Goal: Information Seeking & Learning: Learn about a topic

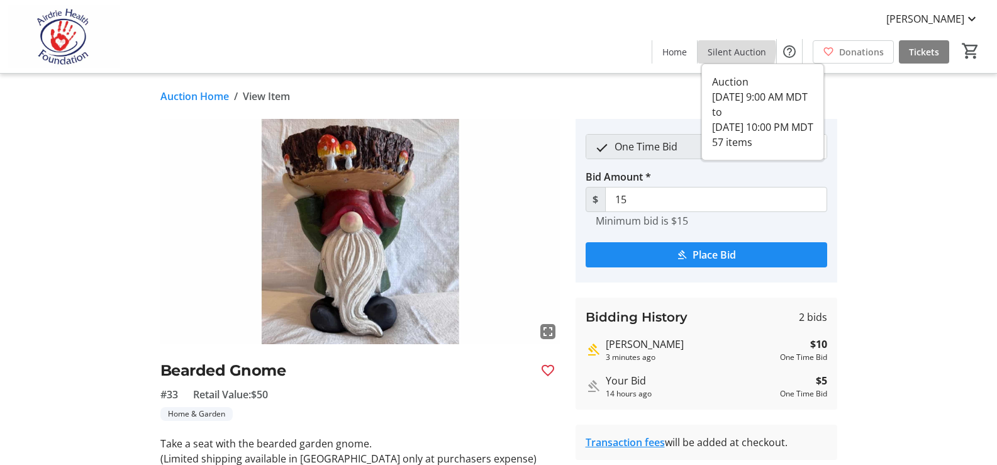
click at [738, 50] on span "Silent Auction" at bounding box center [737, 51] width 59 height 13
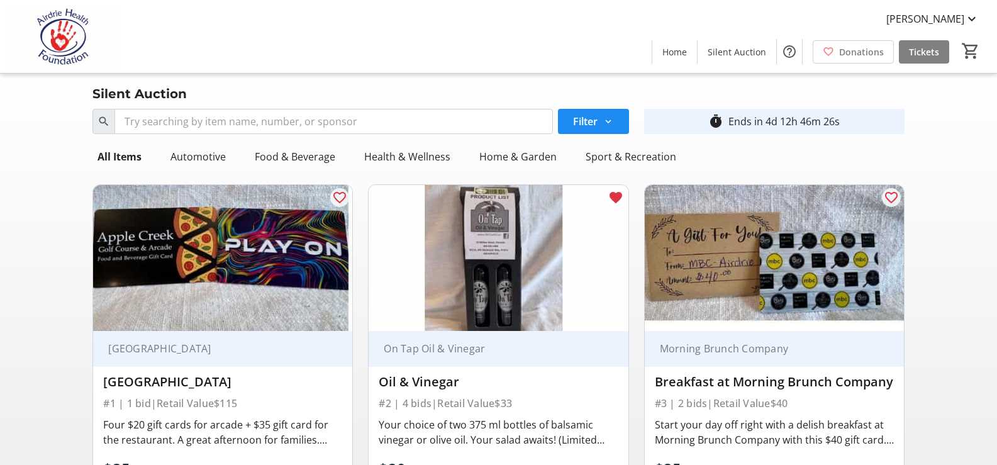
scroll to position [63, 0]
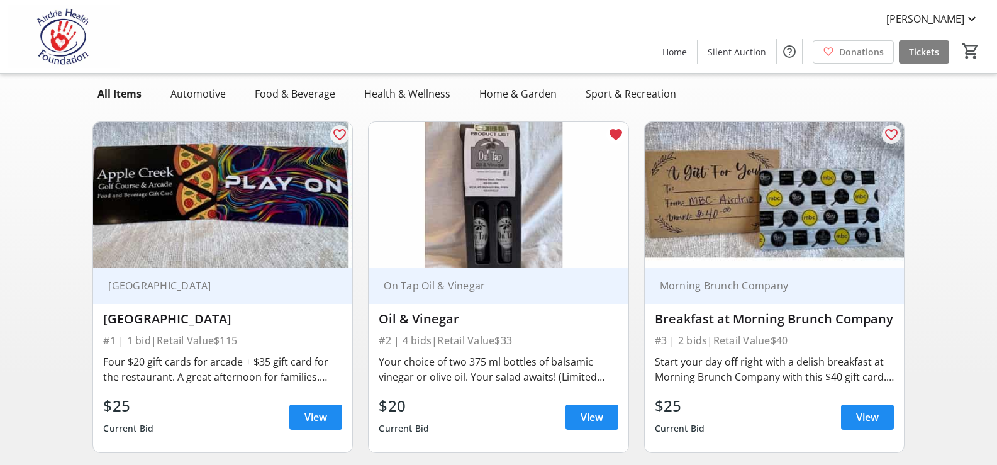
drag, startPoint x: 106, startPoint y: 317, endPoint x: 223, endPoint y: 313, distance: 117.1
click at [223, 313] on div "[GEOGRAPHIC_DATA]" at bounding box center [222, 318] width 239 height 15
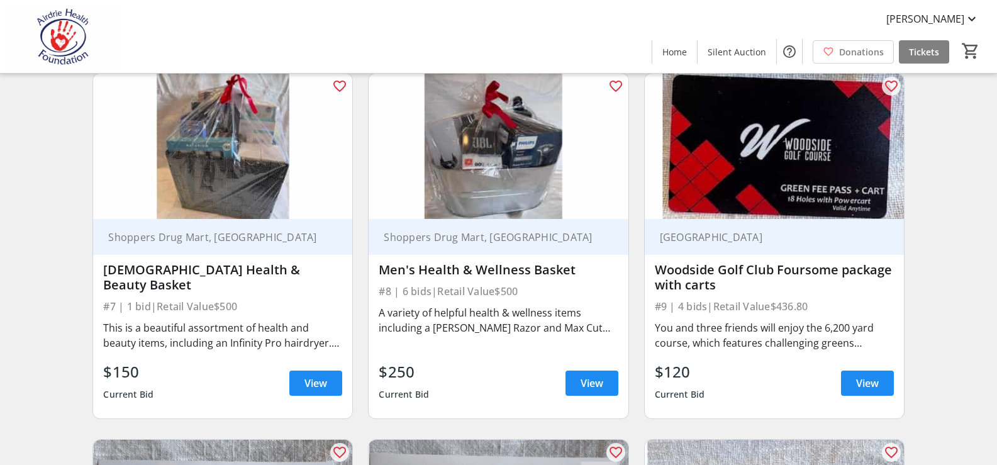
scroll to position [818, 0]
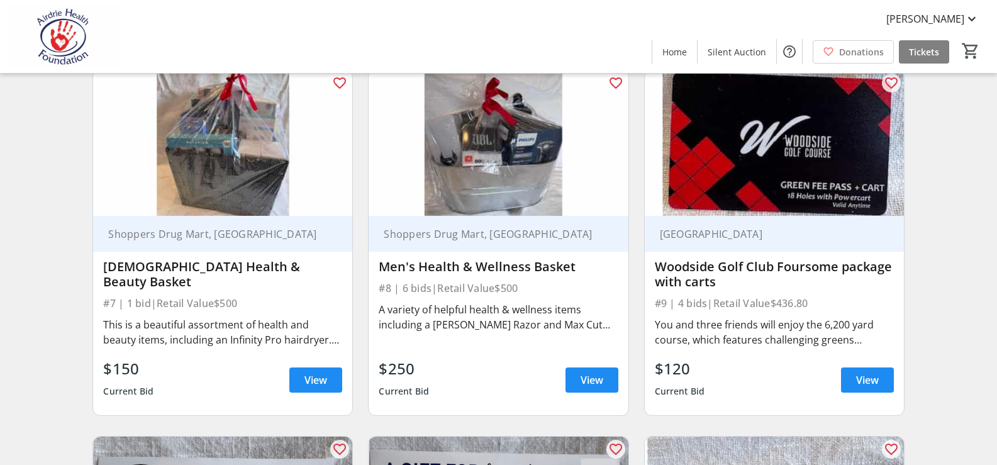
click at [474, 131] on img at bounding box center [498, 143] width 259 height 146
click at [313, 376] on span "View" at bounding box center [316, 379] width 23 height 15
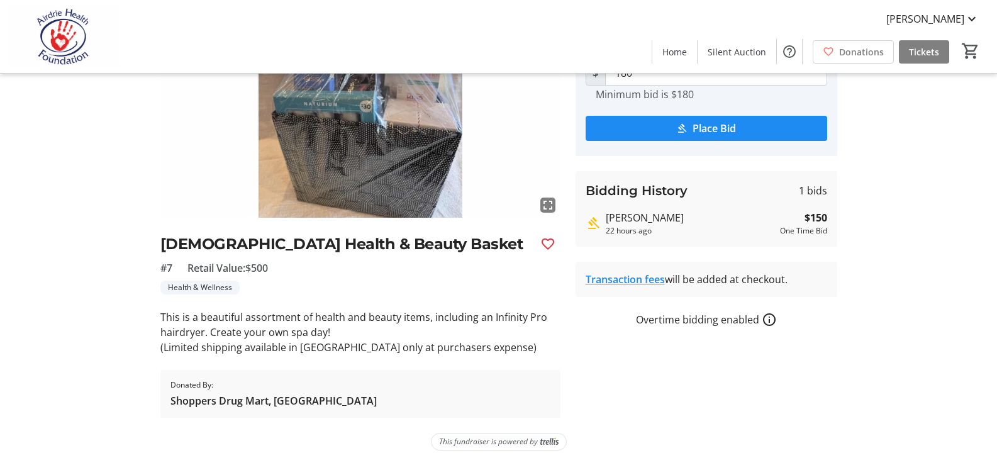
scroll to position [127, 0]
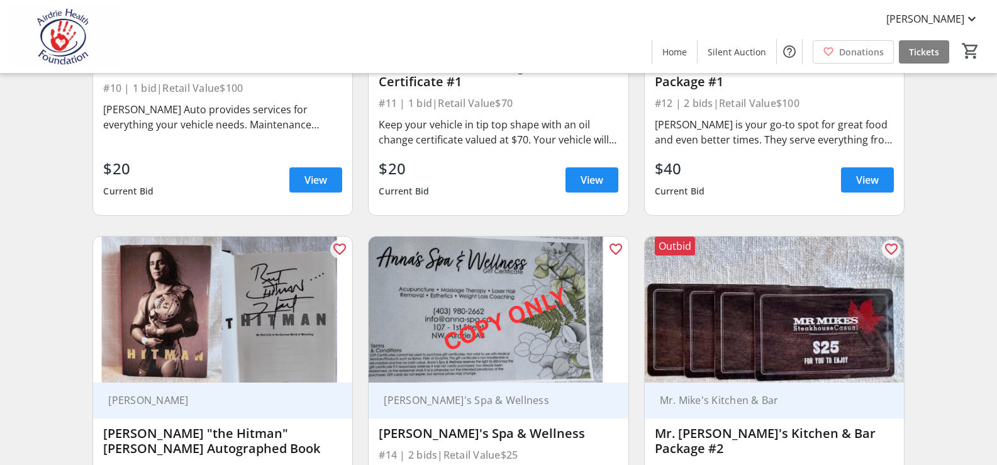
scroll to position [1384, 0]
click at [868, 179] on span "View" at bounding box center [867, 180] width 23 height 15
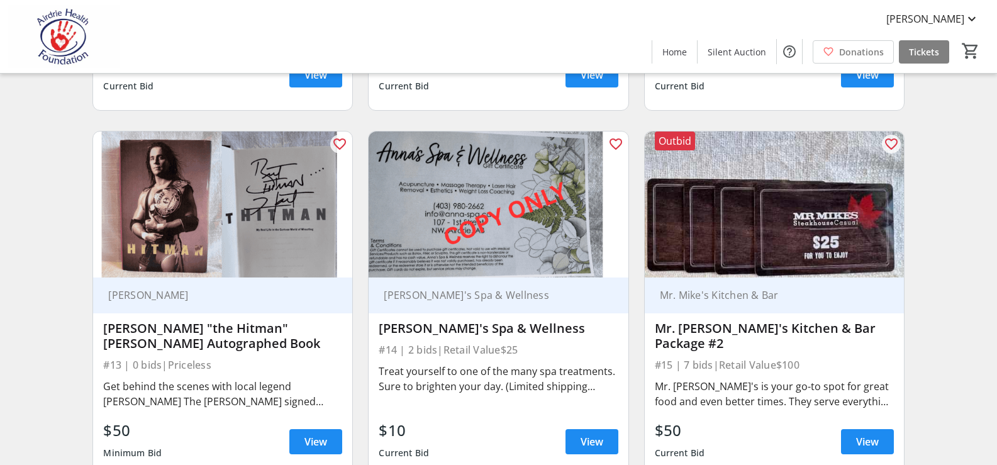
scroll to position [1636, 0]
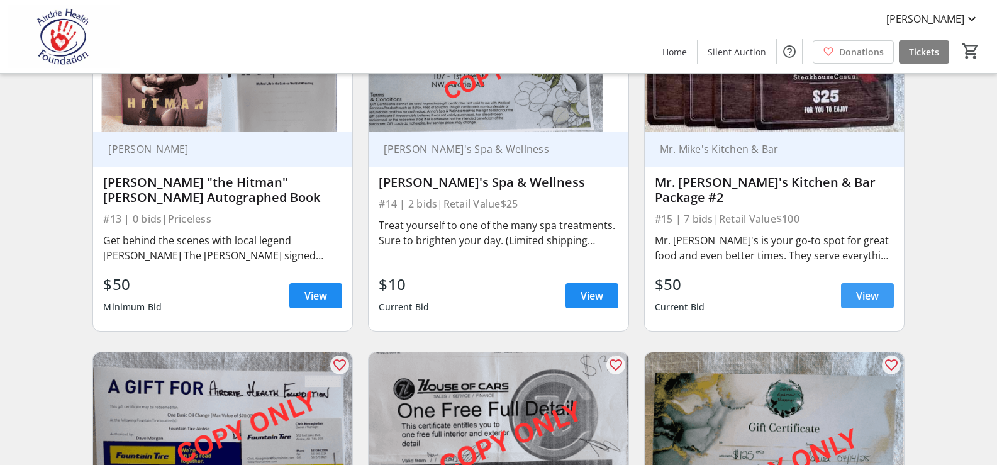
click at [867, 295] on span "View" at bounding box center [867, 295] width 23 height 15
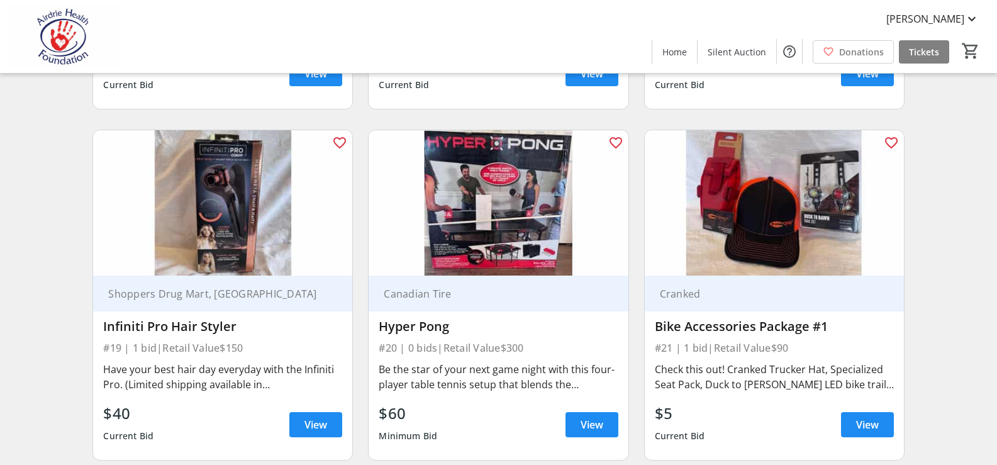
scroll to position [2265, 0]
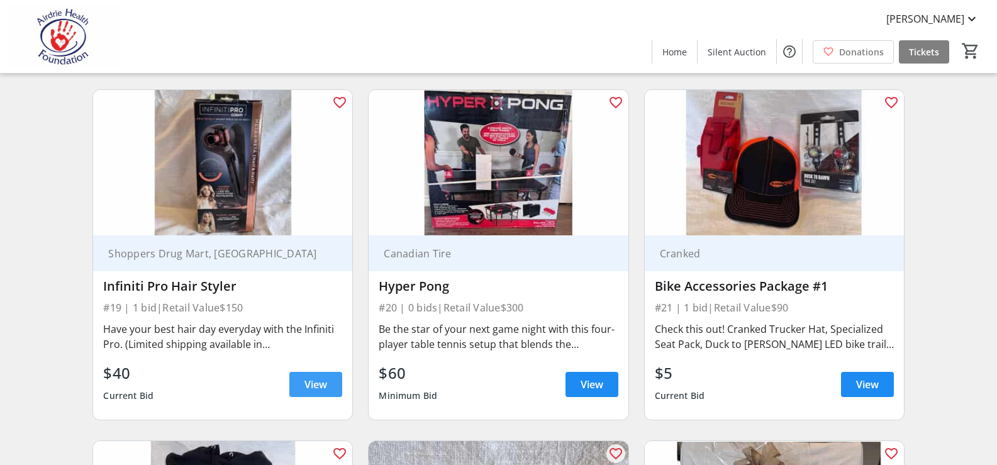
click at [311, 383] on span "View" at bounding box center [316, 384] width 23 height 15
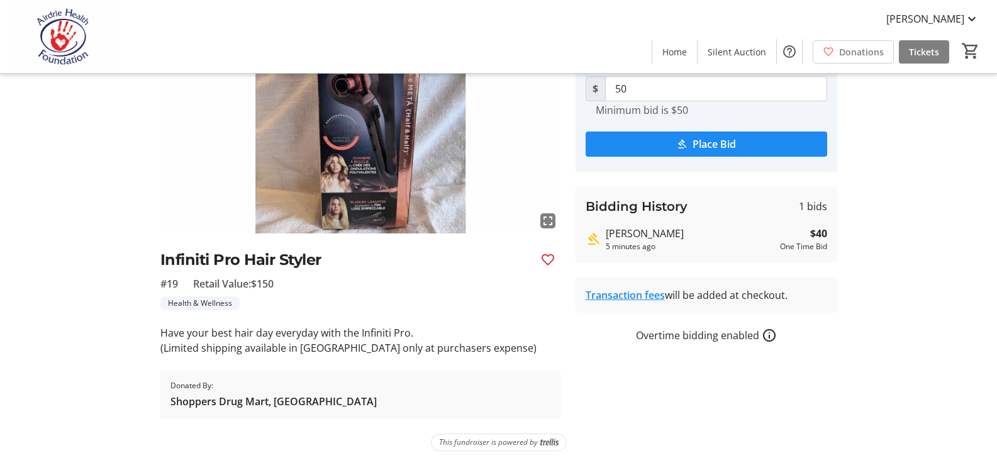
scroll to position [112, 0]
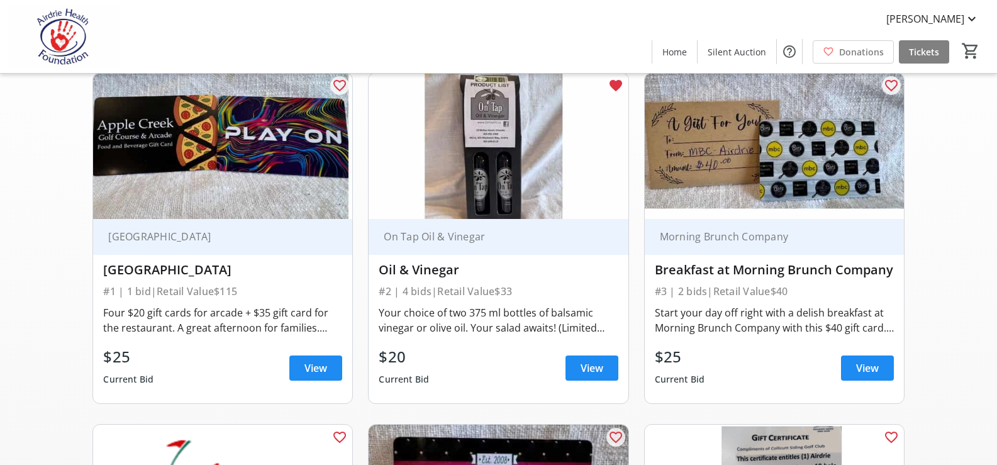
scroll to position [2265, 0]
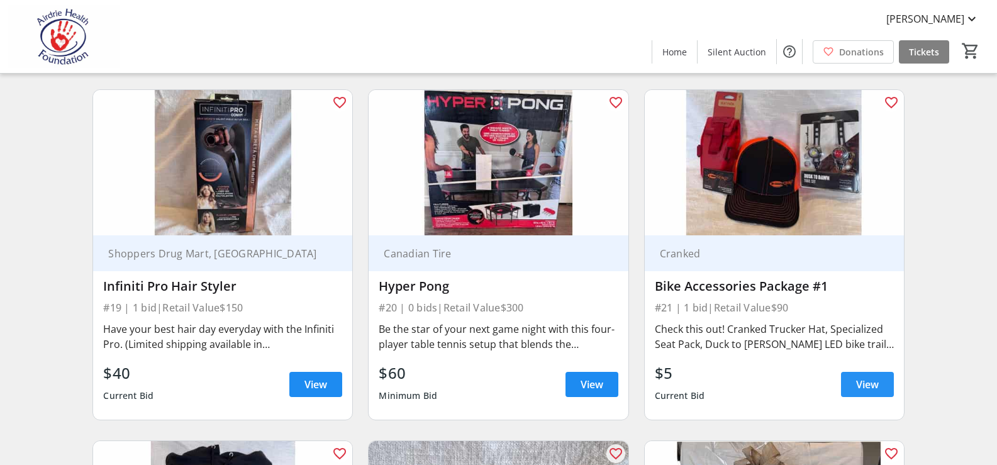
click at [863, 385] on span "View" at bounding box center [867, 384] width 23 height 15
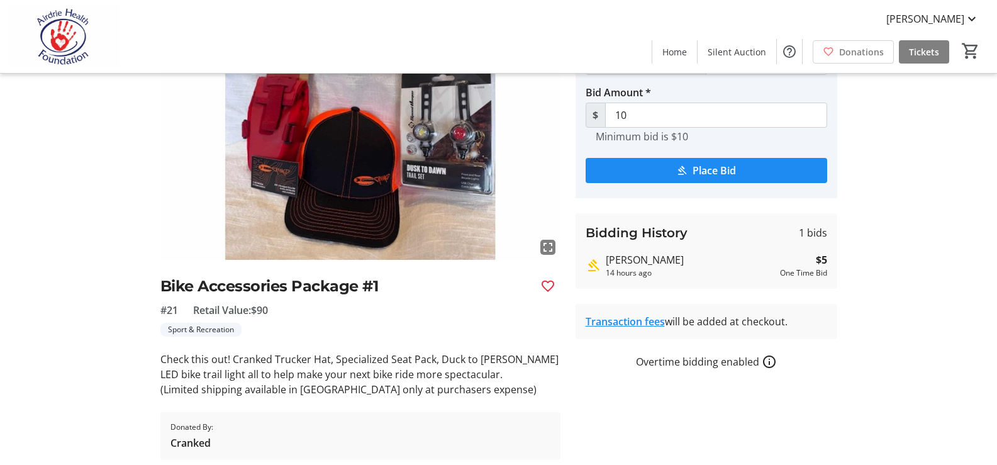
scroll to position [64, 0]
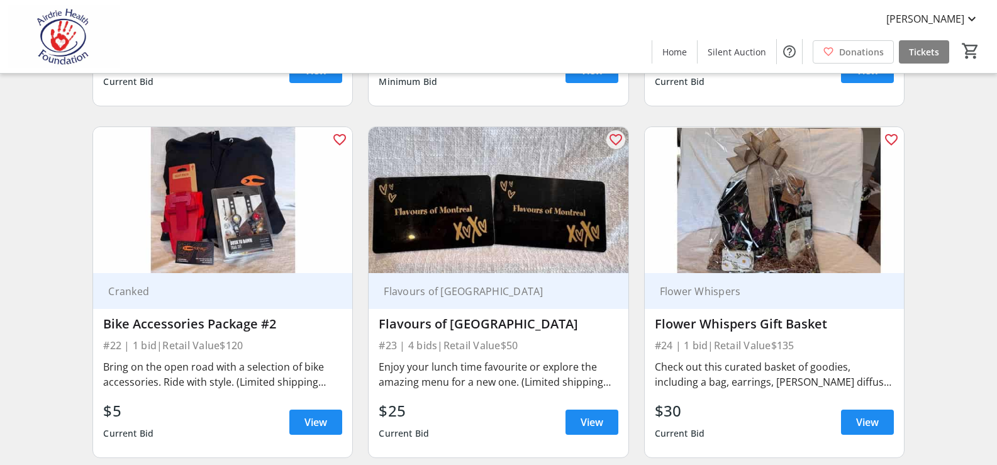
scroll to position [2580, 0]
click at [595, 423] on span "View" at bounding box center [592, 421] width 23 height 15
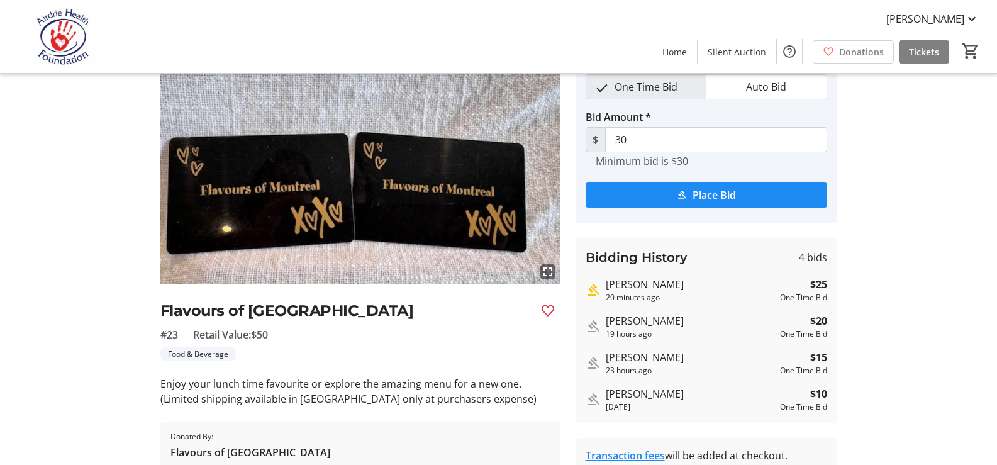
scroll to position [126, 0]
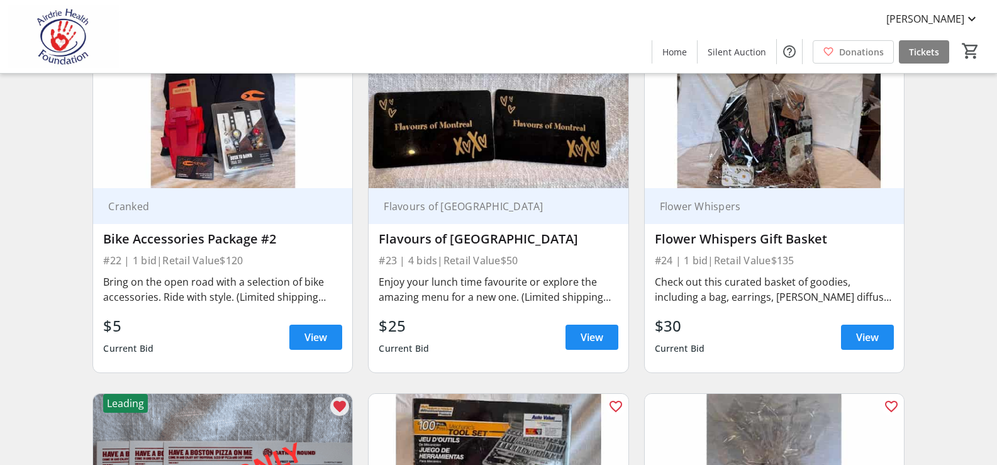
scroll to position [2643, 0]
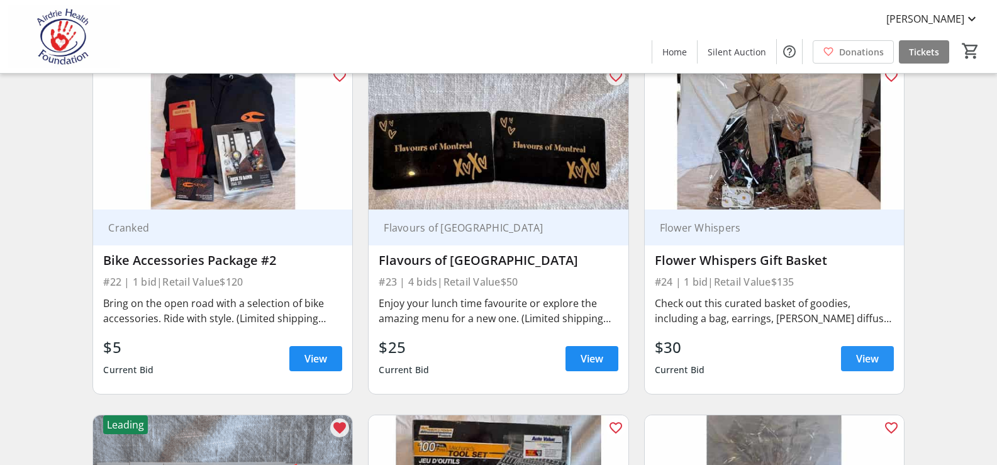
click at [863, 361] on span "View" at bounding box center [867, 358] width 23 height 15
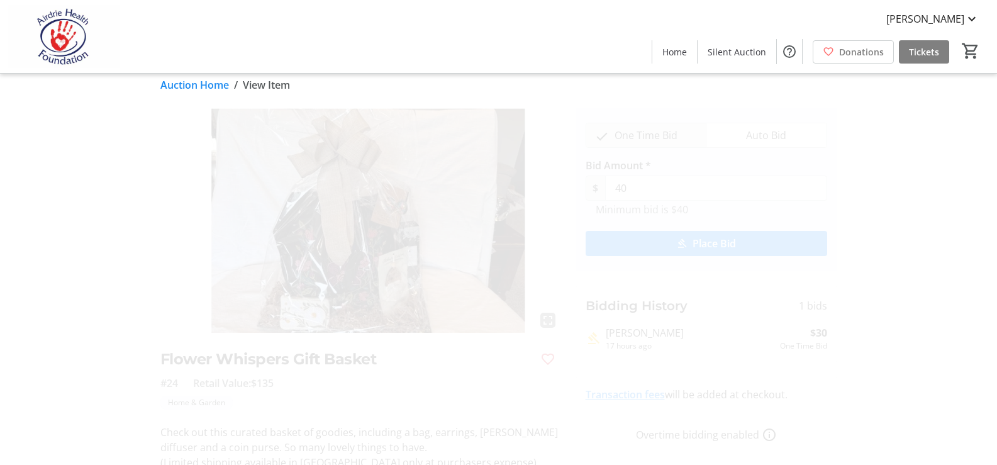
scroll to position [1, 0]
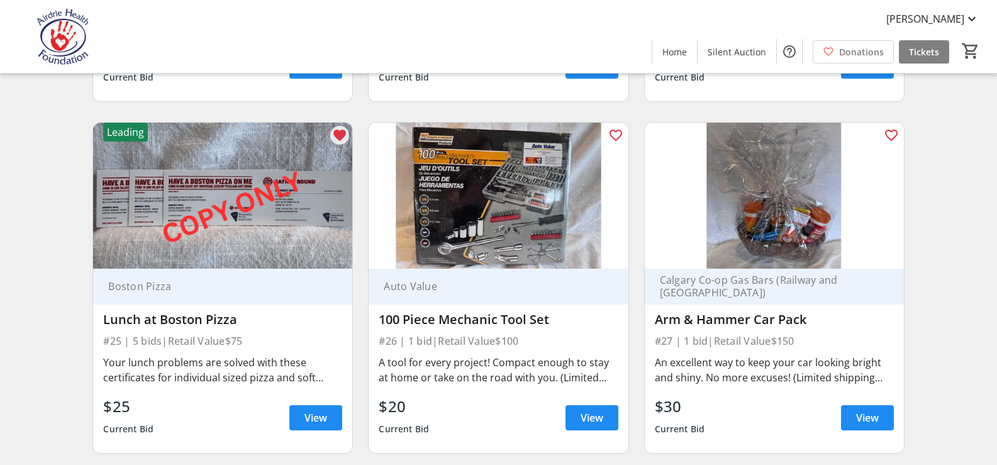
scroll to position [2957, 0]
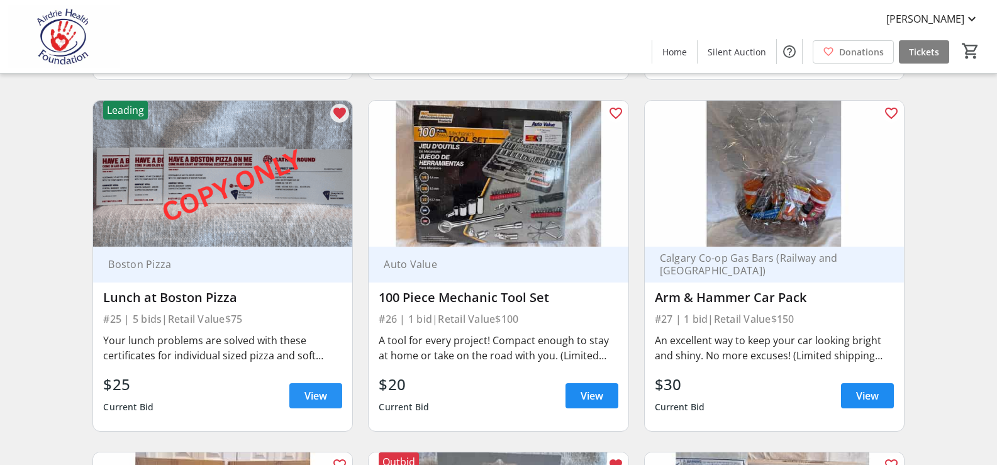
click at [313, 398] on span "View" at bounding box center [316, 395] width 23 height 15
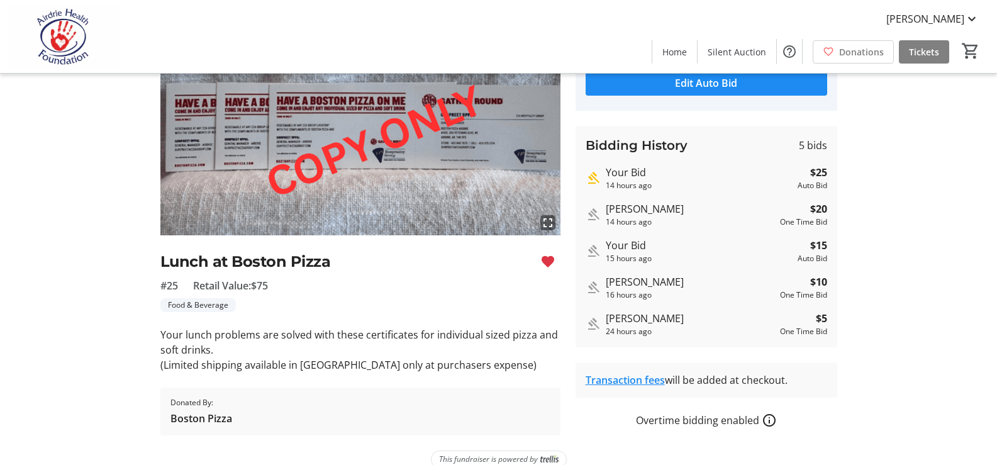
scroll to position [126, 0]
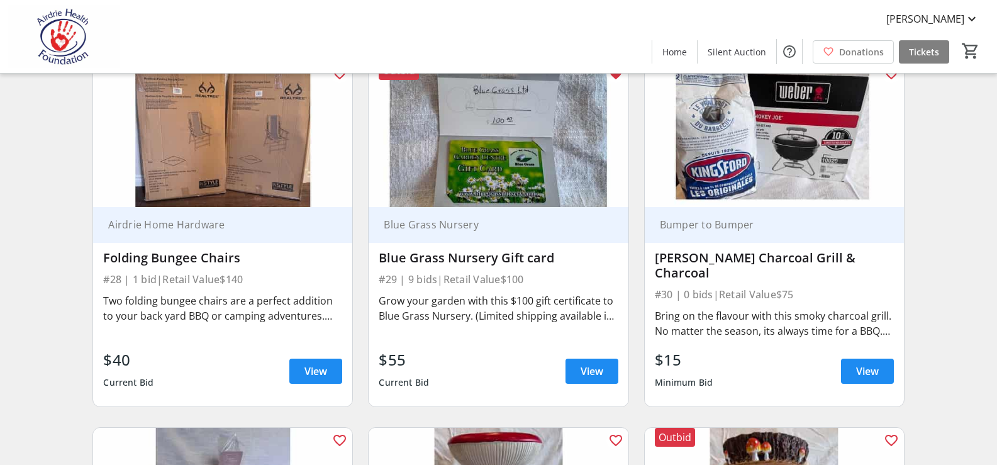
scroll to position [3398, 0]
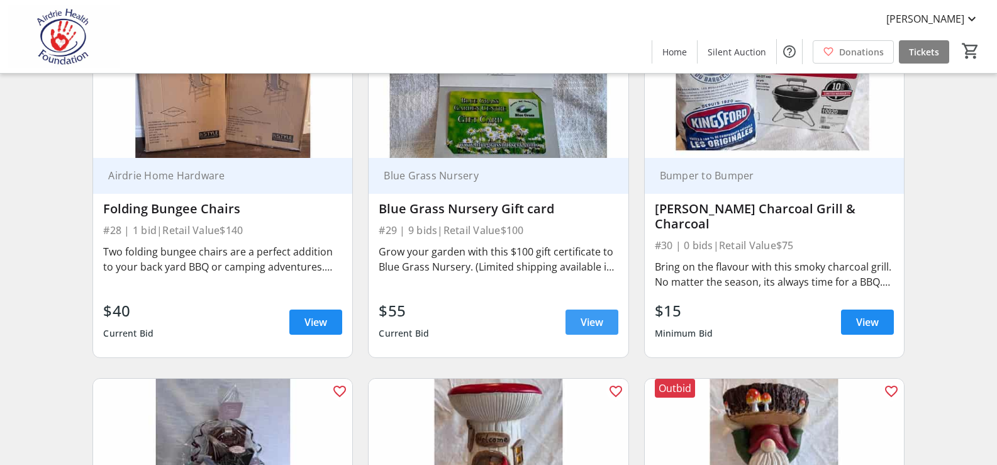
click at [585, 323] on span "View" at bounding box center [592, 322] width 23 height 15
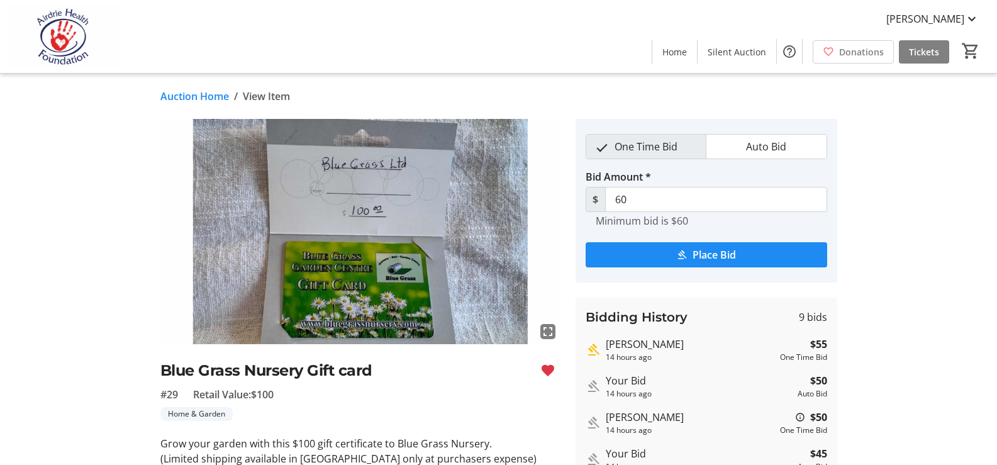
scroll to position [63, 0]
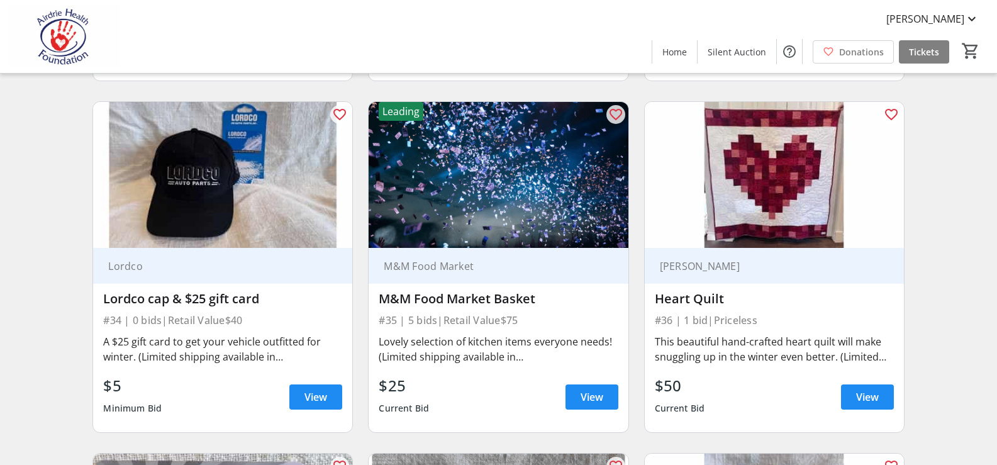
scroll to position [4027, 0]
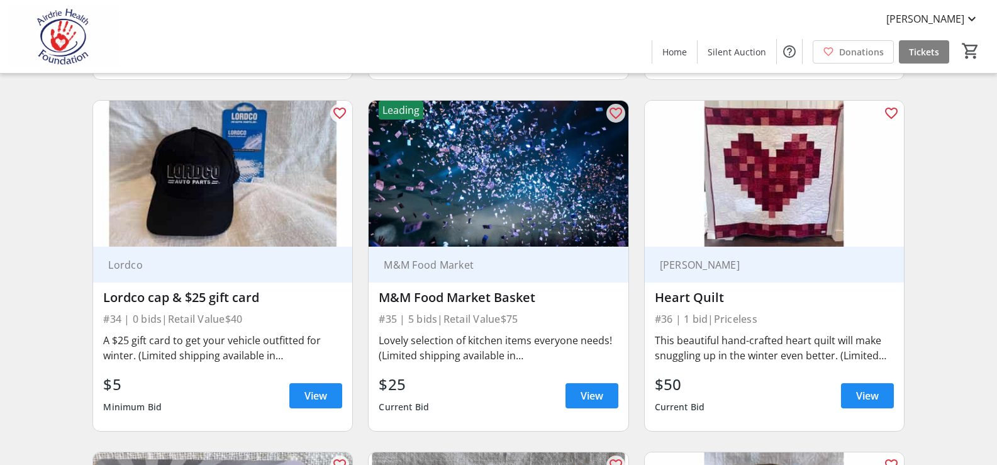
click at [518, 179] on img at bounding box center [498, 174] width 259 height 146
click at [579, 397] on span at bounding box center [592, 396] width 53 height 30
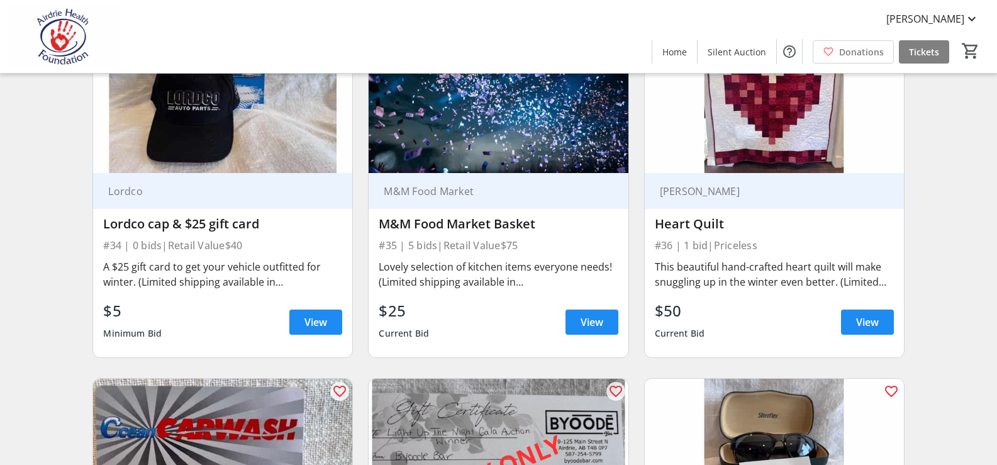
scroll to position [4153, 0]
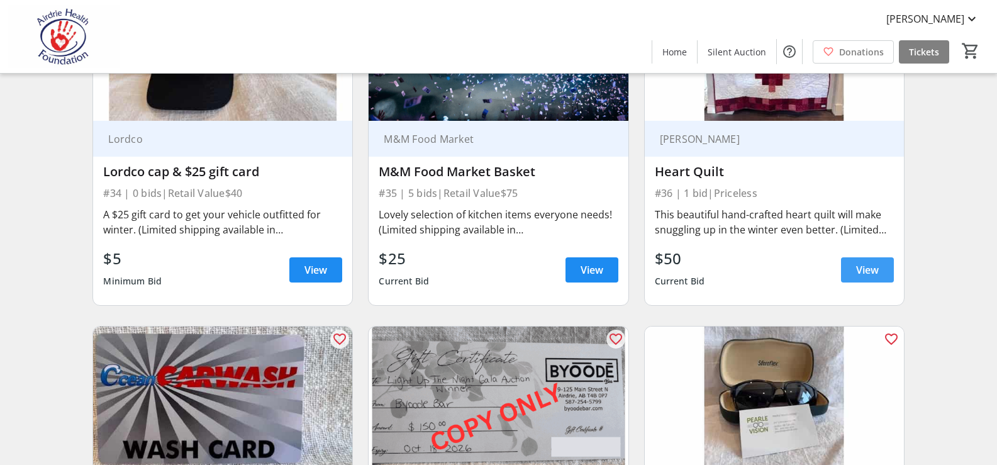
click at [864, 267] on span "View" at bounding box center [867, 269] width 23 height 15
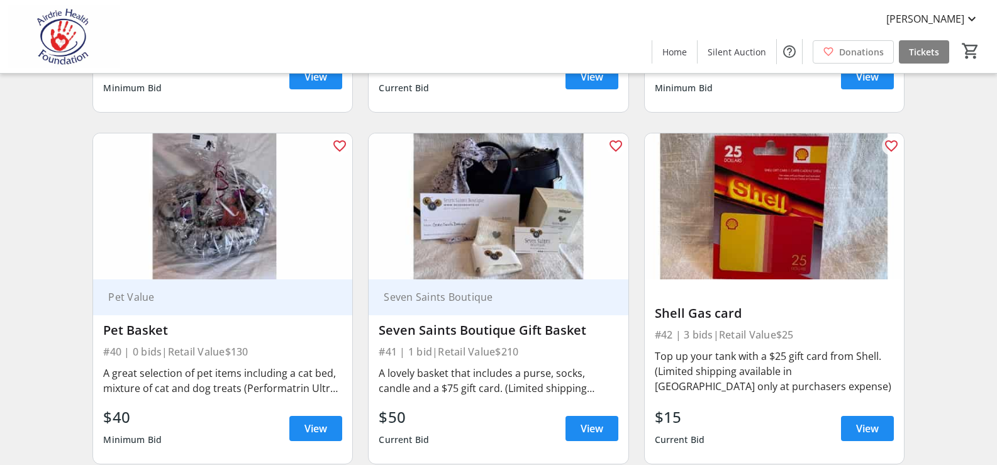
scroll to position [4719, 0]
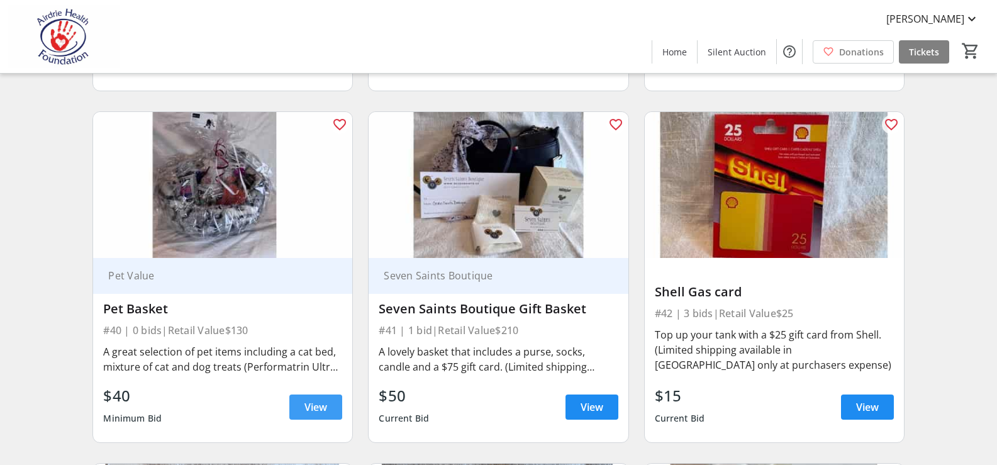
click at [310, 398] on span at bounding box center [315, 407] width 53 height 30
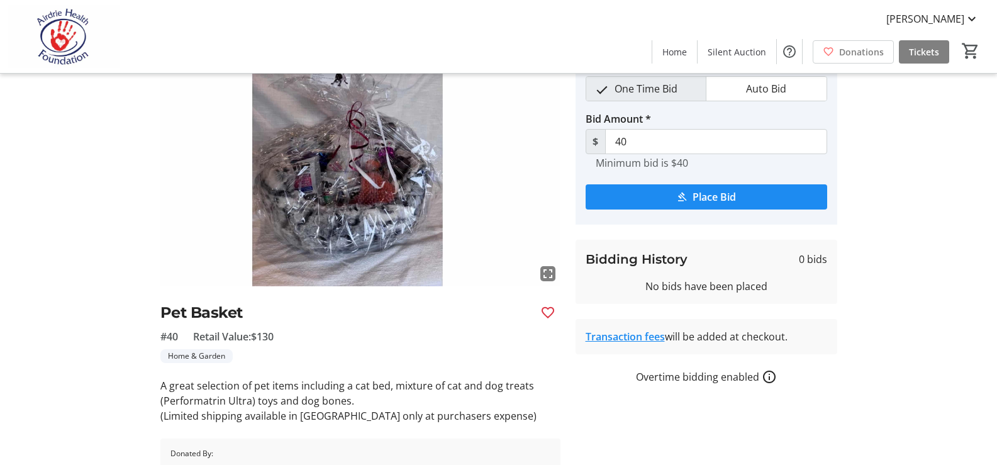
scroll to position [127, 0]
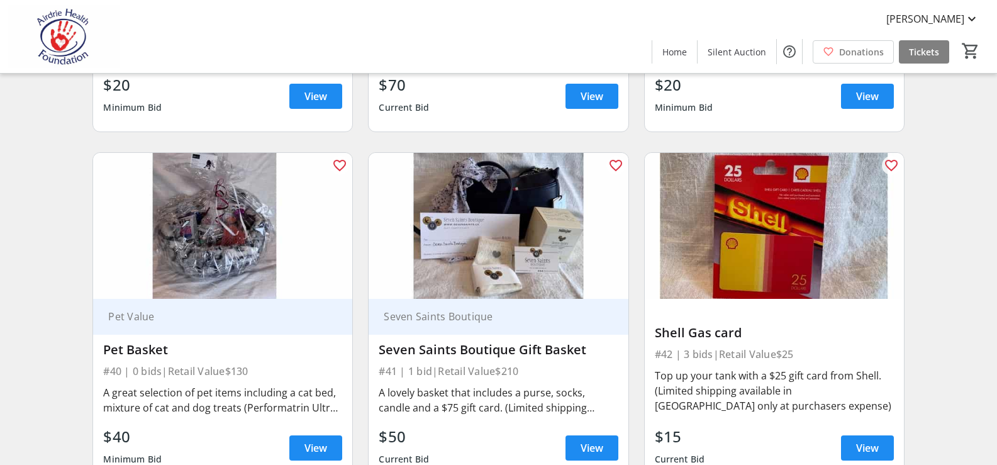
scroll to position [4656, 0]
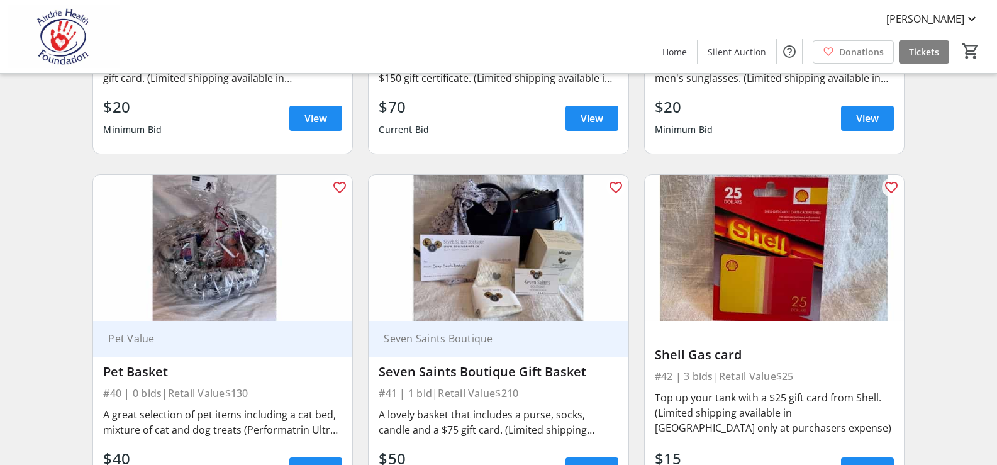
click at [502, 281] on img at bounding box center [498, 248] width 259 height 146
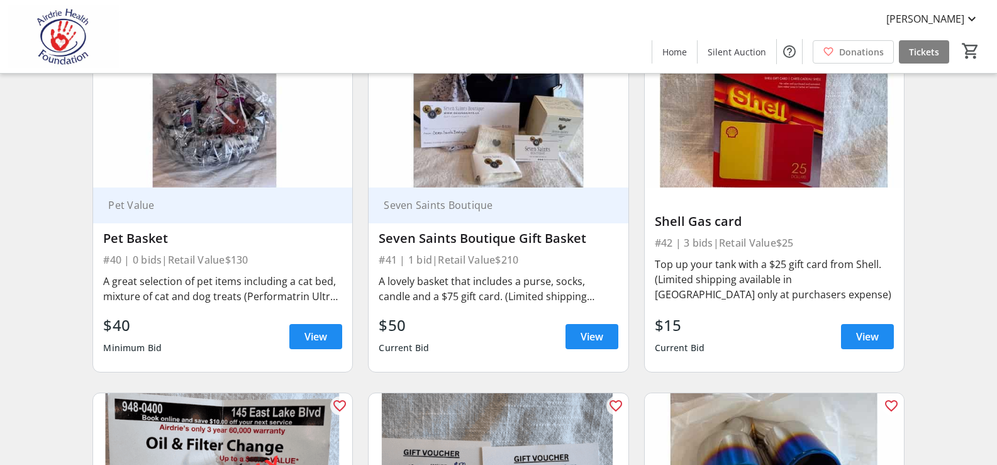
scroll to position [4845, 0]
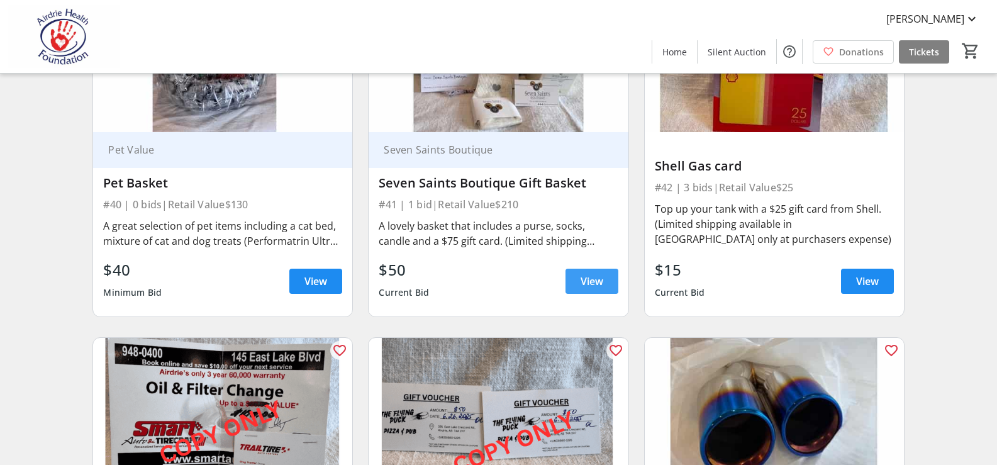
click at [590, 283] on span "View" at bounding box center [592, 281] width 23 height 15
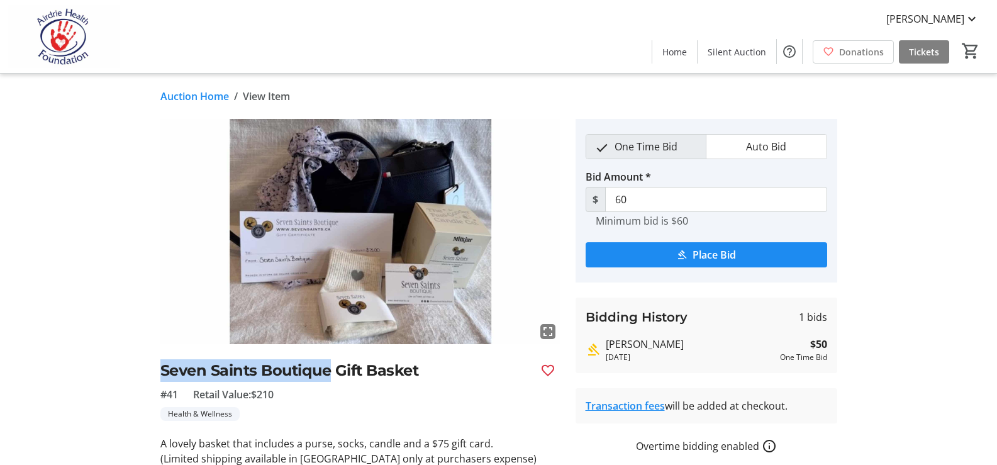
drag, startPoint x: 161, startPoint y: 367, endPoint x: 327, endPoint y: 374, distance: 165.6
click at [332, 375] on h2 "Seven Saints Boutique Gift Basket" at bounding box center [345, 370] width 370 height 23
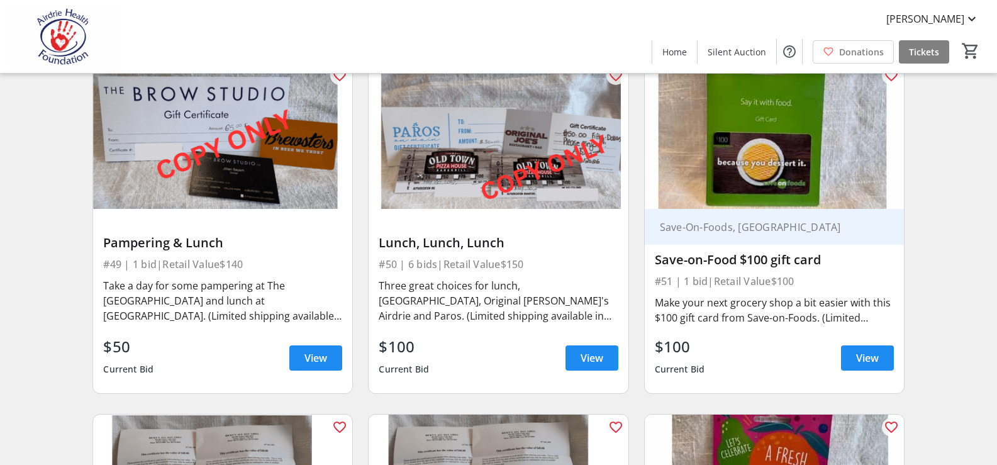
scroll to position [5914, 0]
